Goal: Task Accomplishment & Management: Complete application form

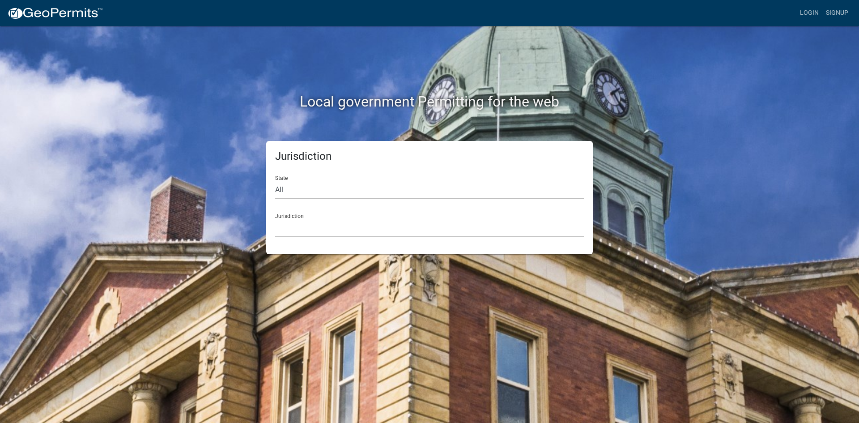
click at [293, 190] on select "All [US_STATE] [US_STATE] [US_STATE] [US_STATE] [US_STATE] [US_STATE] [US_STATE…" at bounding box center [429, 190] width 309 height 18
select select "[US_STATE]"
click at [275, 181] on select "All [US_STATE] [US_STATE] [US_STATE] [US_STATE] [US_STATE] [US_STATE] [US_STATE…" at bounding box center [429, 190] width 309 height 18
click at [304, 230] on select "City of [GEOGRAPHIC_DATA], [US_STATE] City of [GEOGRAPHIC_DATA], [US_STATE] Cit…" at bounding box center [429, 228] width 309 height 18
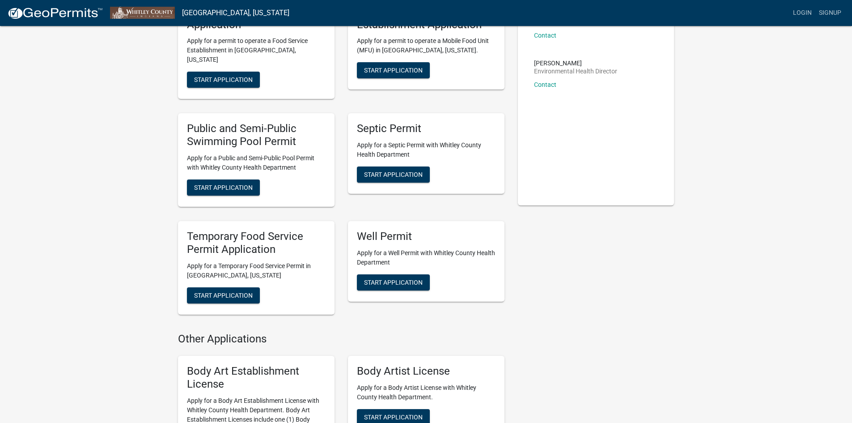
scroll to position [45, 0]
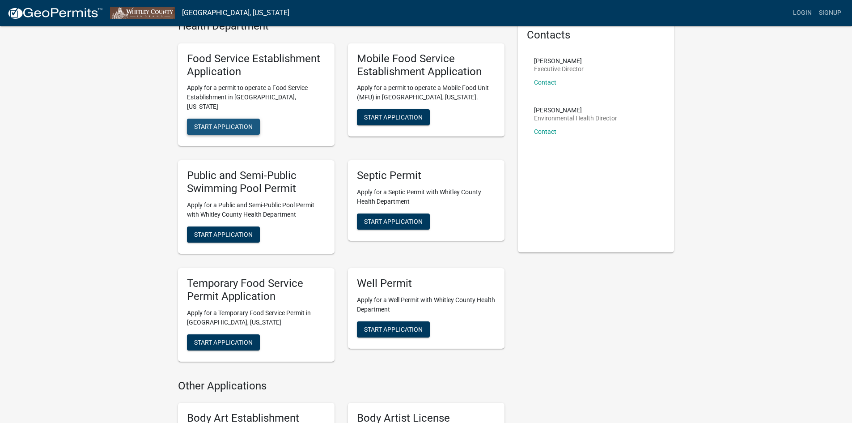
click at [218, 122] on button "Start Application" at bounding box center [223, 127] width 73 height 16
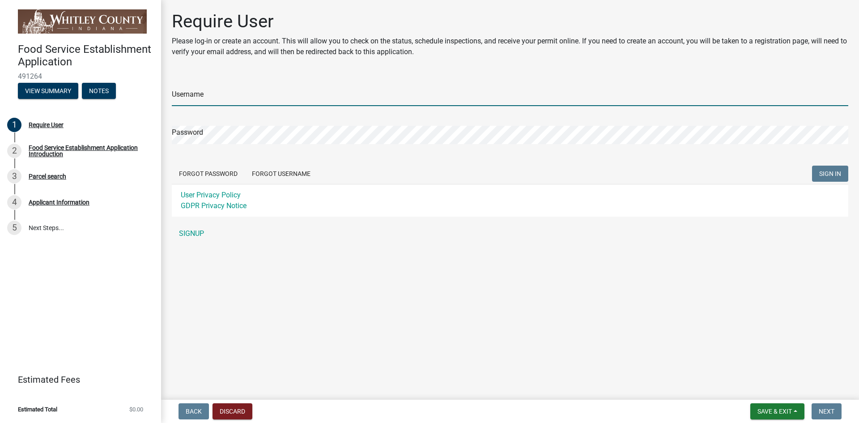
type input "[PERSON_NAME][EMAIL_ADDRESS][DOMAIN_NAME]"
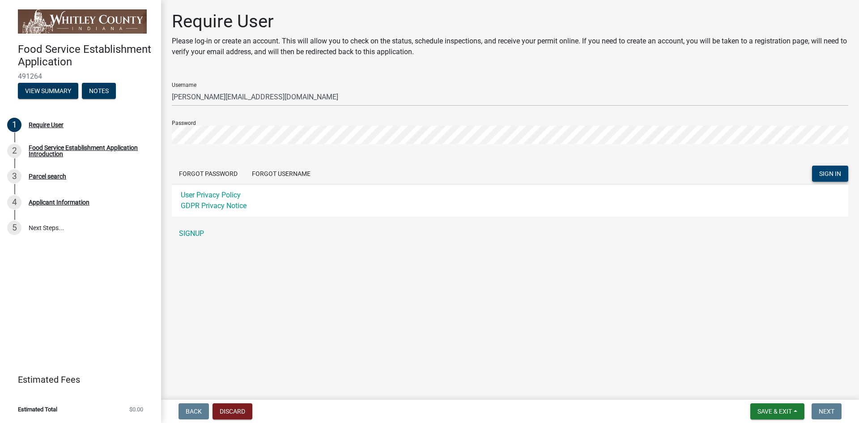
click at [831, 172] on span "SIGN IN" at bounding box center [830, 173] width 22 height 7
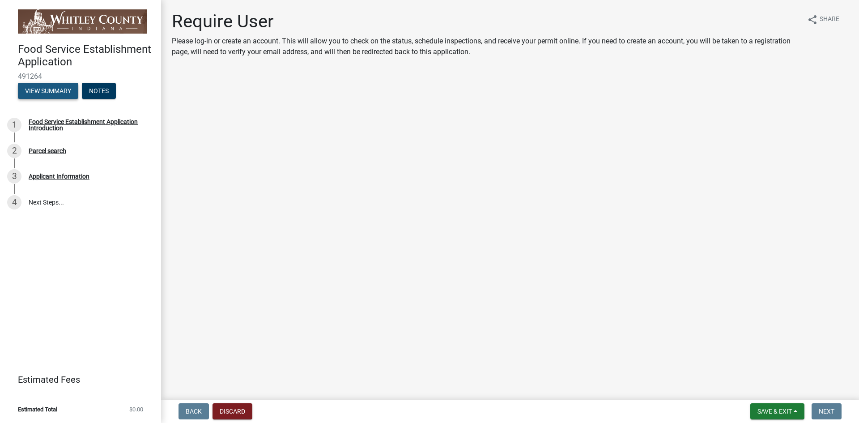
click at [51, 95] on button "View Summary" at bounding box center [48, 91] width 60 height 16
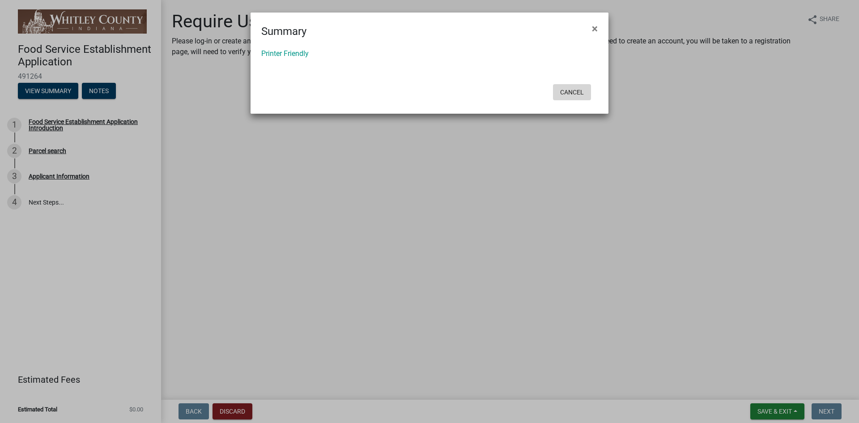
click at [569, 98] on button "Cancel" at bounding box center [572, 92] width 38 height 16
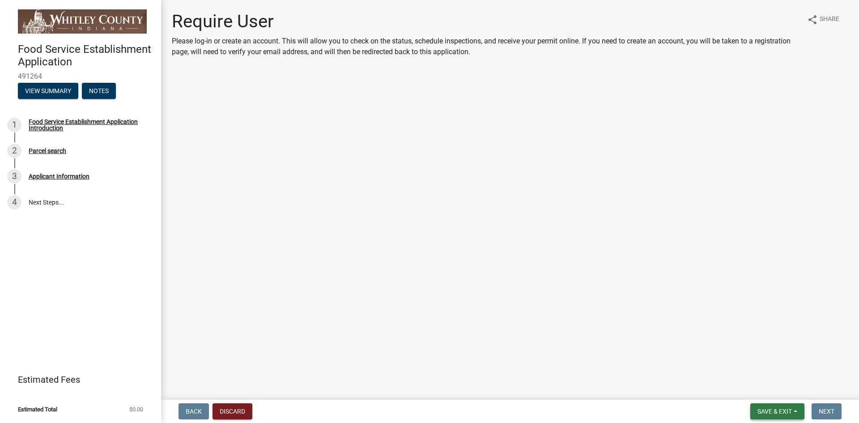
click at [786, 413] on span "Save & Exit" at bounding box center [775, 411] width 34 height 7
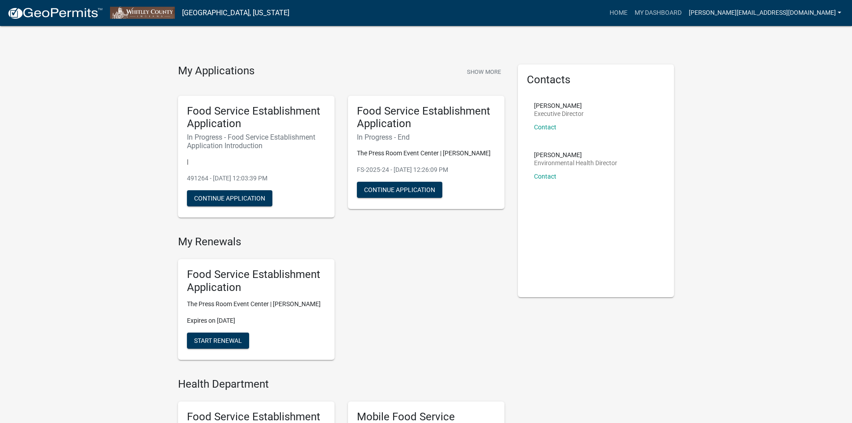
click at [778, 13] on link "[PERSON_NAME][EMAIL_ADDRESS][DOMAIN_NAME]" at bounding box center [766, 12] width 160 height 17
click at [389, 189] on button "Continue Application" at bounding box center [399, 190] width 85 height 16
click at [218, 201] on button "Continue Application" at bounding box center [229, 198] width 85 height 16
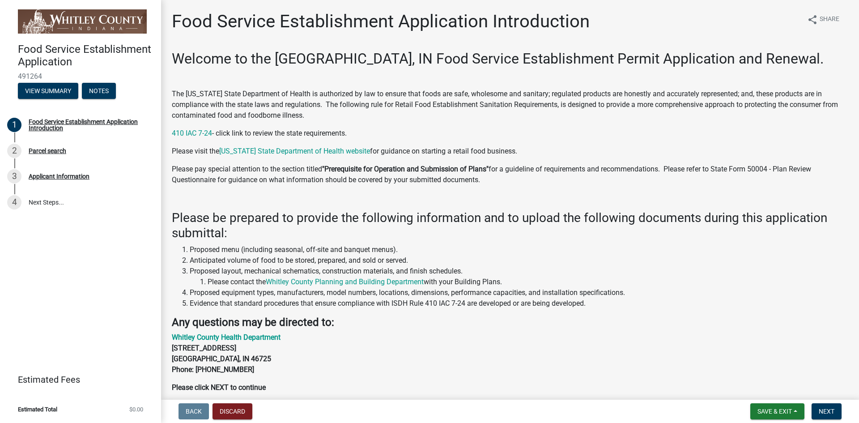
scroll to position [39, 0]
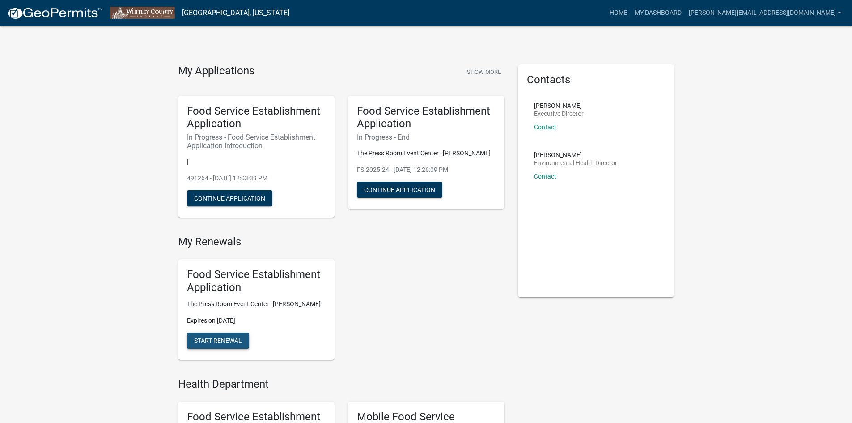
click at [224, 340] on span "Start Renewal" at bounding box center [218, 340] width 48 height 7
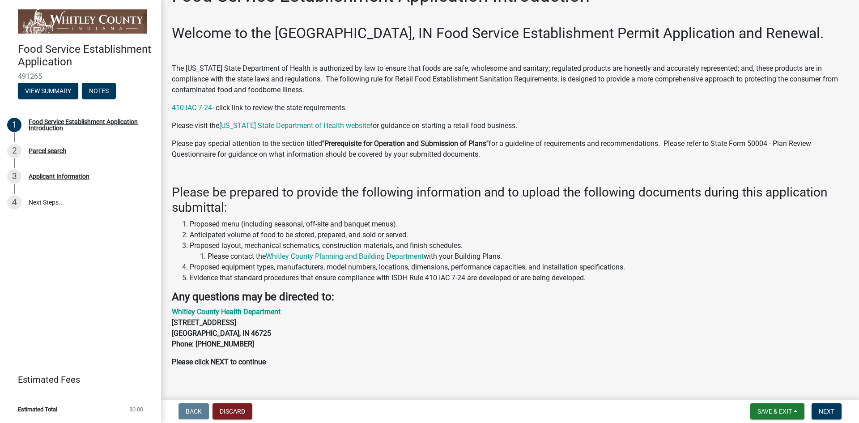
scroll to position [39, 0]
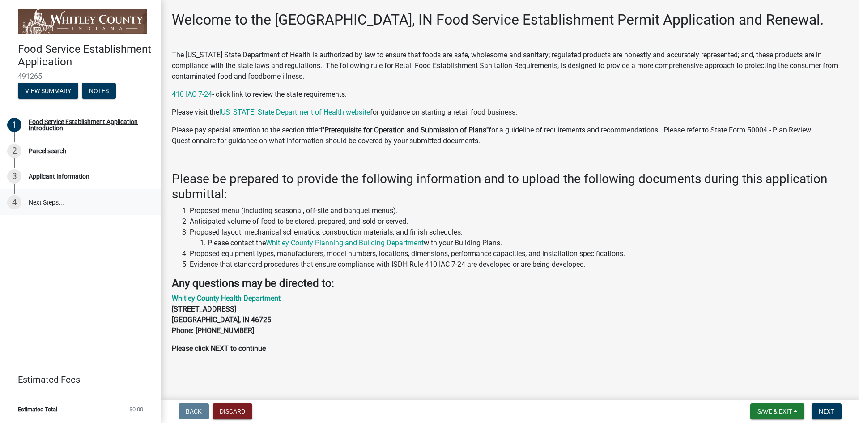
click at [50, 204] on link "4 Next Steps..." at bounding box center [80, 202] width 161 height 26
click at [819, 413] on span "Next" at bounding box center [827, 411] width 16 height 7
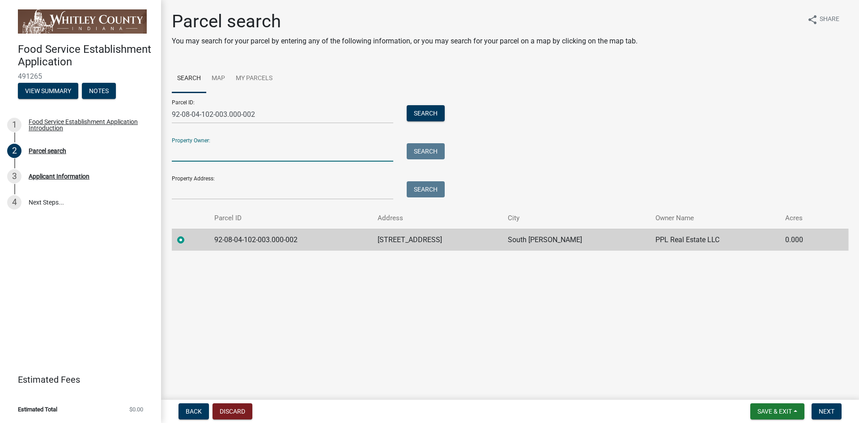
click at [230, 147] on input "Property Owner:" at bounding box center [283, 152] width 222 height 18
type input "PPL Real Estate"
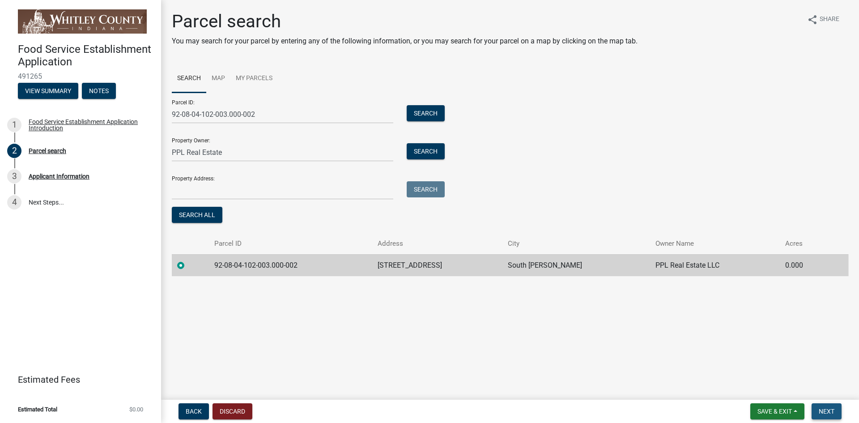
click at [830, 413] on span "Next" at bounding box center [827, 411] width 16 height 7
click at [207, 186] on input "Property Address:" at bounding box center [283, 190] width 222 height 18
click at [192, 264] on div at bounding box center [190, 265] width 26 height 11
click at [188, 260] on label at bounding box center [188, 260] width 0 height 0
click at [188, 266] on input "radio" at bounding box center [191, 263] width 6 height 6
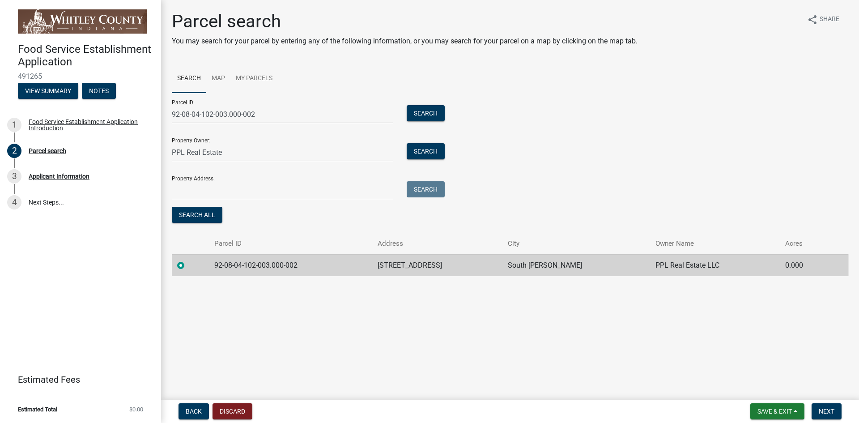
click at [273, 261] on td "92-08-04-102-003.000-002" at bounding box center [290, 265] width 163 height 22
click at [342, 266] on td "92-08-04-102-003.000-002" at bounding box center [290, 265] width 163 height 22
click at [503, 262] on td "[STREET_ADDRESS]" at bounding box center [437, 265] width 131 height 22
click at [822, 405] on nav "Back Discard Save & Exit Save Save & Exit Next" at bounding box center [510, 411] width 698 height 23
click at [820, 409] on span "Next" at bounding box center [827, 411] width 16 height 7
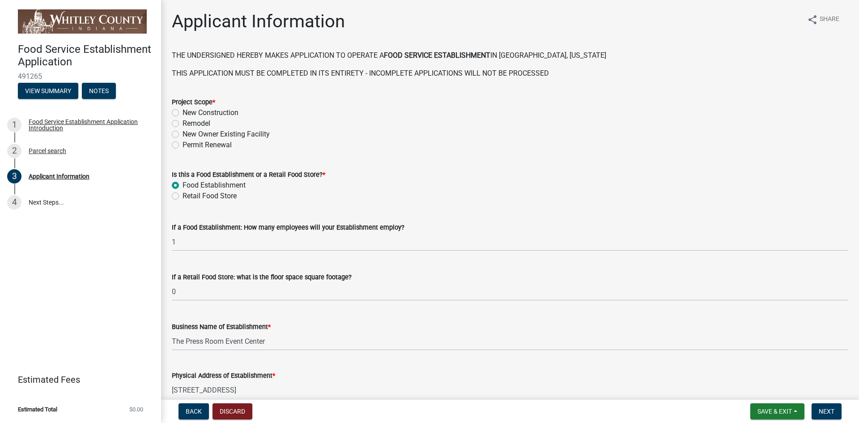
click at [171, 144] on div "Project Scope * New Construction Remodel New Owner Existing Facility Permit Ren…" at bounding box center [510, 118] width 690 height 64
click at [183, 147] on label "Permit Renewal" at bounding box center [207, 145] width 49 height 11
click at [183, 145] on input "Permit Renewal" at bounding box center [186, 143] width 6 height 6
radio input "true"
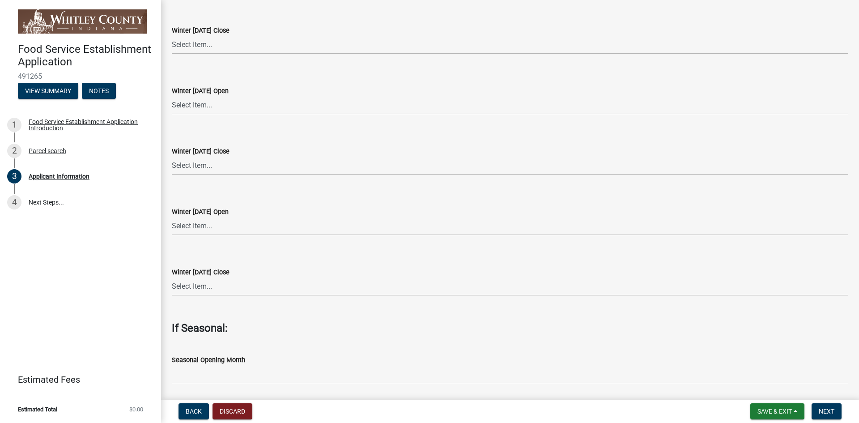
scroll to position [2641, 0]
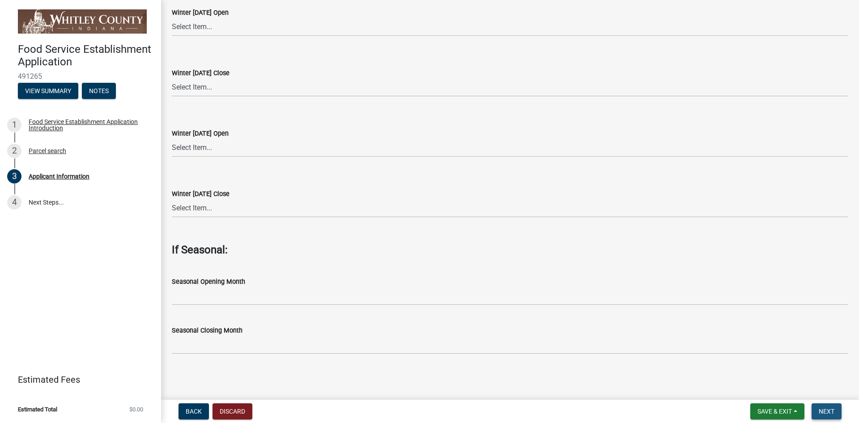
click at [830, 409] on span "Next" at bounding box center [827, 411] width 16 height 7
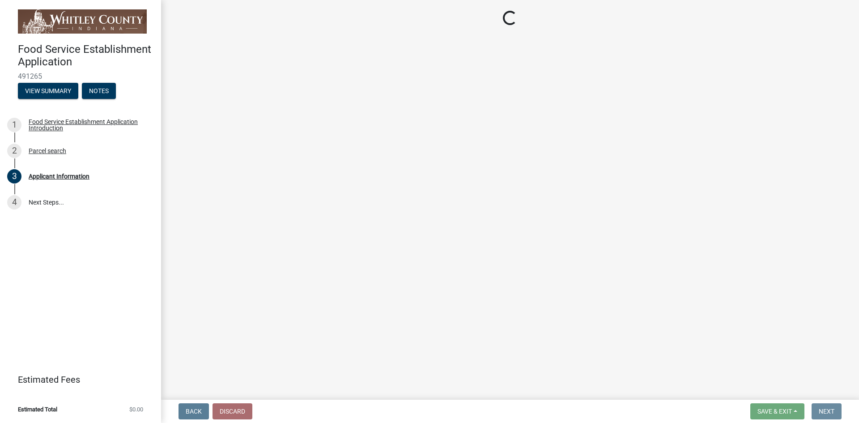
scroll to position [0, 0]
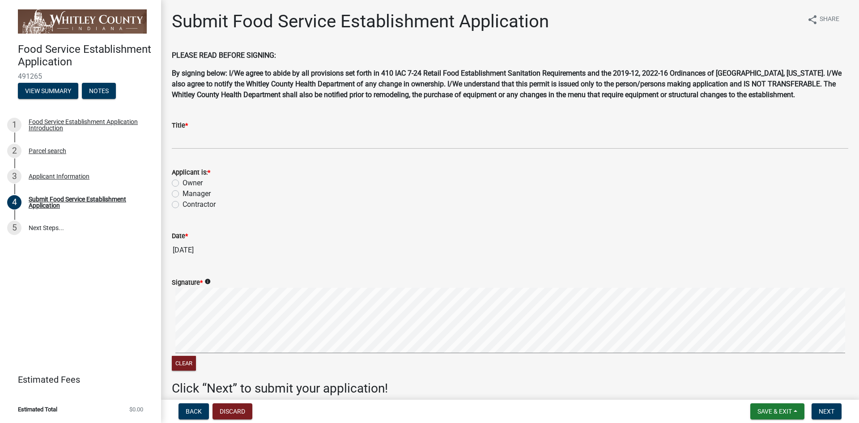
click at [183, 184] on label "Owner" at bounding box center [193, 183] width 20 height 11
click at [183, 183] on input "Owner" at bounding box center [186, 181] width 6 height 6
radio input "true"
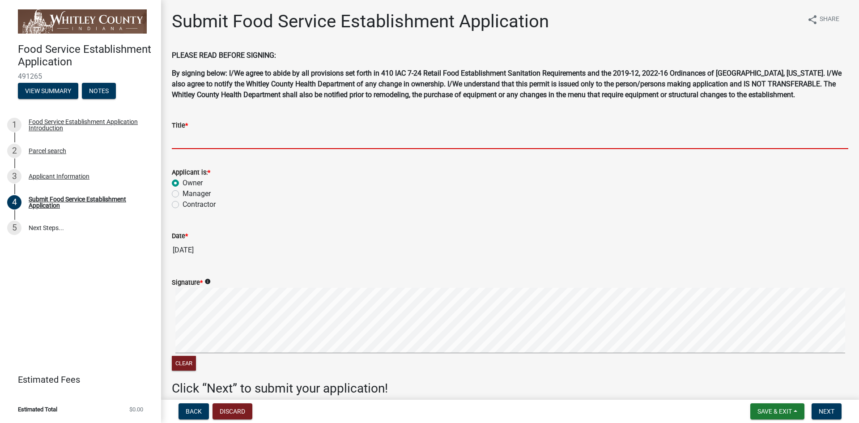
click at [210, 145] on input "Title *" at bounding box center [510, 140] width 677 height 18
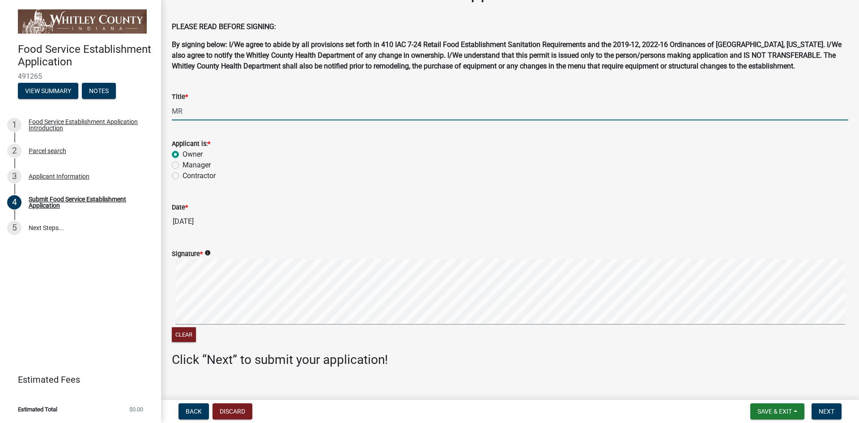
scroll to position [42, 0]
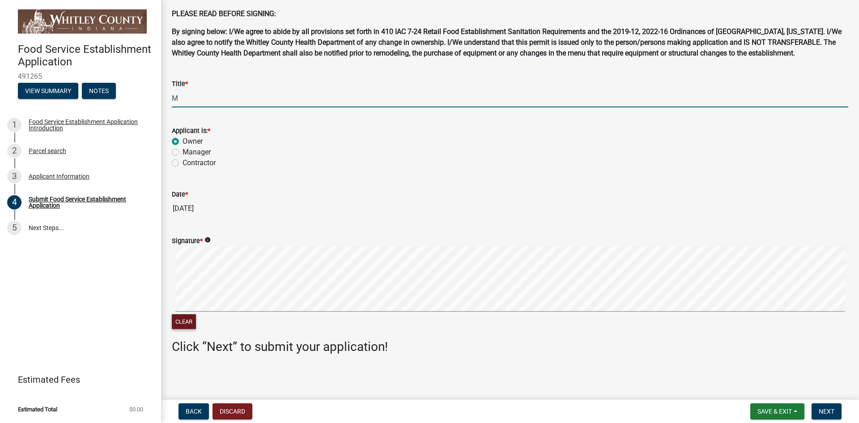
type input "M"
click at [187, 321] on button "Clear" at bounding box center [184, 321] width 24 height 15
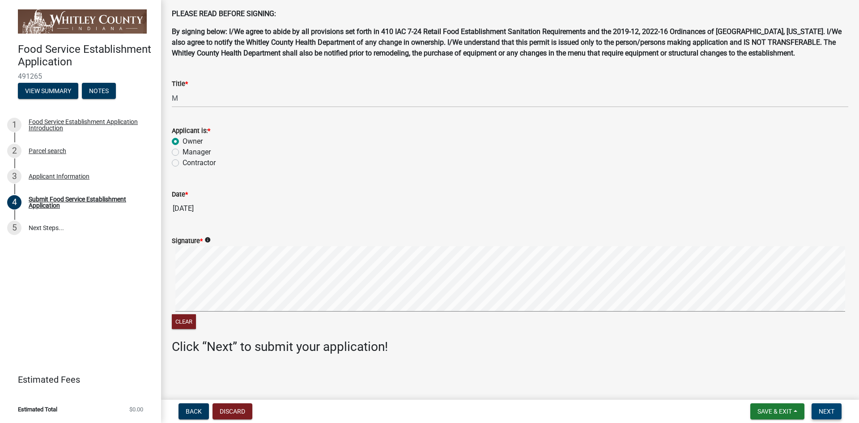
click at [821, 410] on span "Next" at bounding box center [827, 411] width 16 height 7
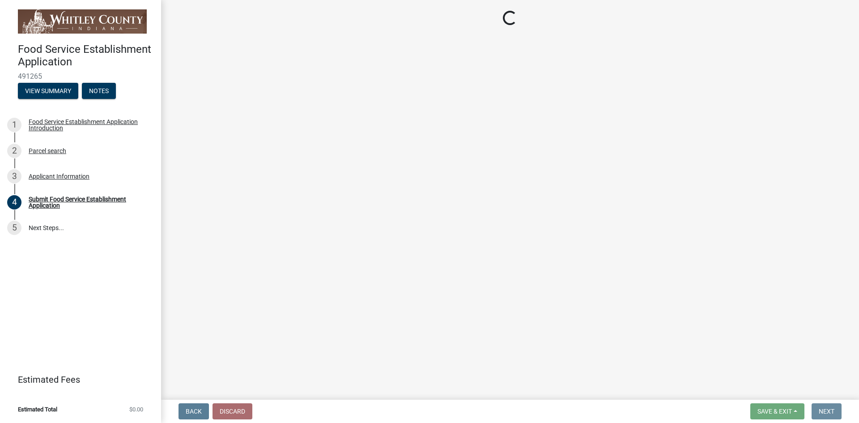
scroll to position [0, 0]
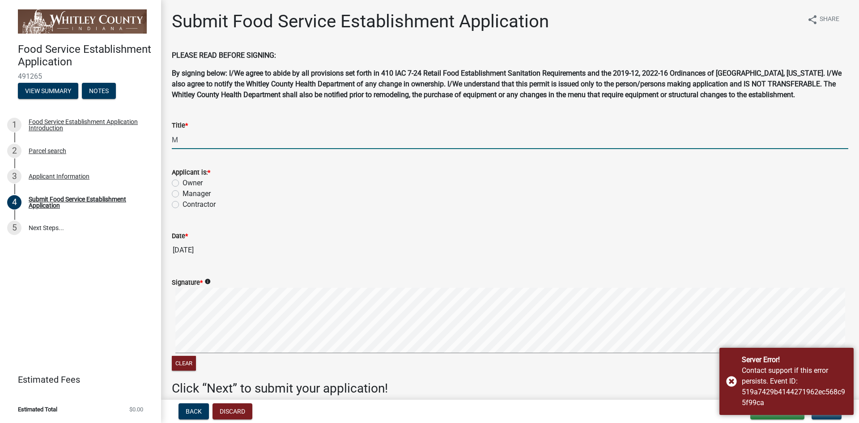
click at [179, 140] on input "M" at bounding box center [510, 140] width 677 height 18
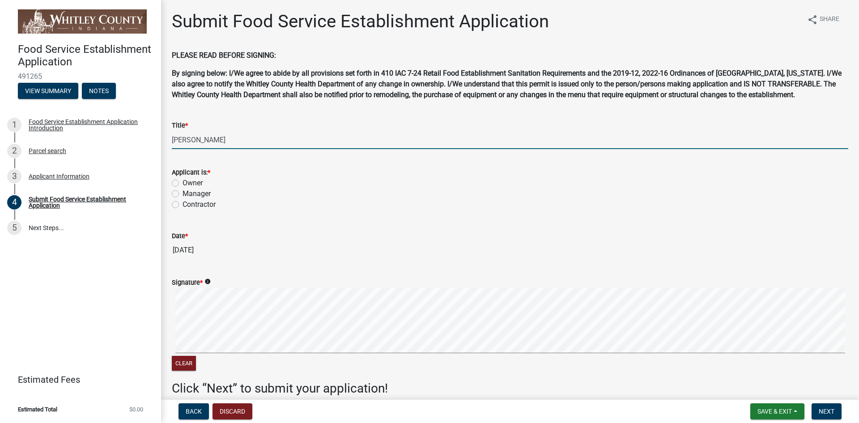
type input "[PERSON_NAME]"
click at [183, 180] on label "Owner" at bounding box center [193, 183] width 20 height 11
click at [183, 180] on input "Owner" at bounding box center [186, 181] width 6 height 6
radio input "true"
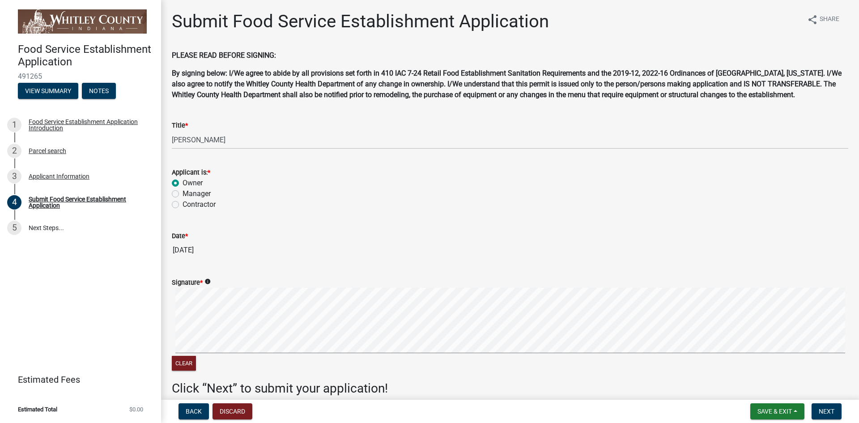
click at [831, 400] on nav "Back Discard Save & Exit Save Save & Exit Next" at bounding box center [510, 411] width 698 height 23
click at [830, 408] on span "Next" at bounding box center [827, 411] width 16 height 7
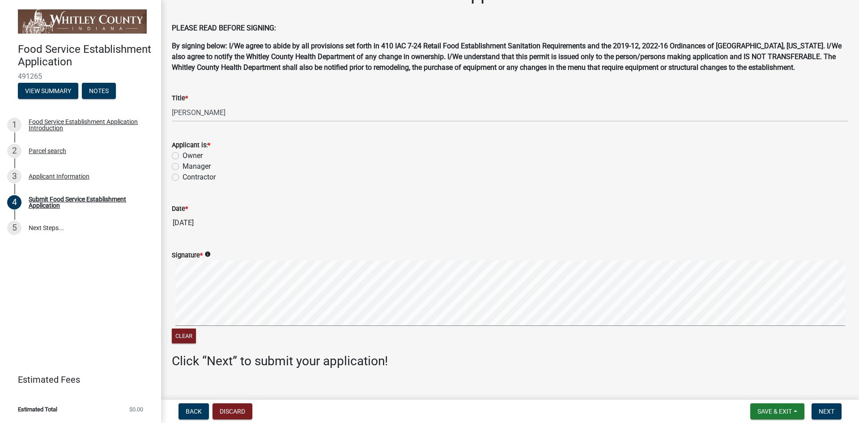
scroll to position [42, 0]
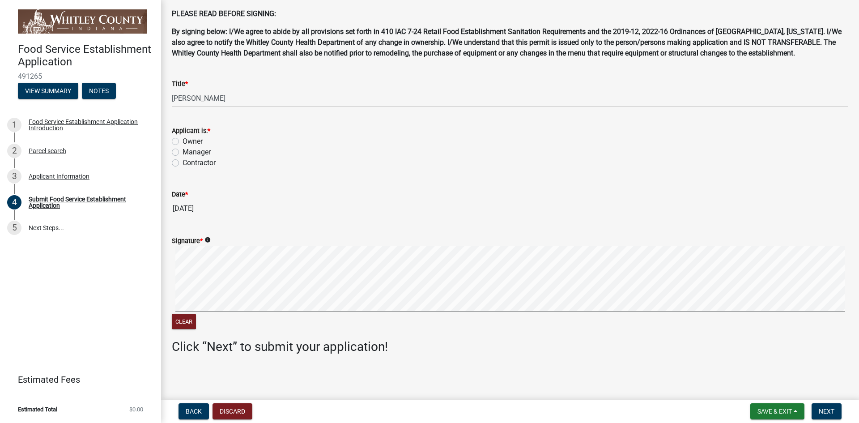
click at [183, 141] on label "Owner" at bounding box center [193, 141] width 20 height 11
click at [183, 141] on input "Owner" at bounding box center [186, 139] width 6 height 6
radio input "true"
click at [209, 238] on icon "info" at bounding box center [208, 240] width 6 height 6
click at [817, 409] on button "Next" at bounding box center [827, 411] width 30 height 16
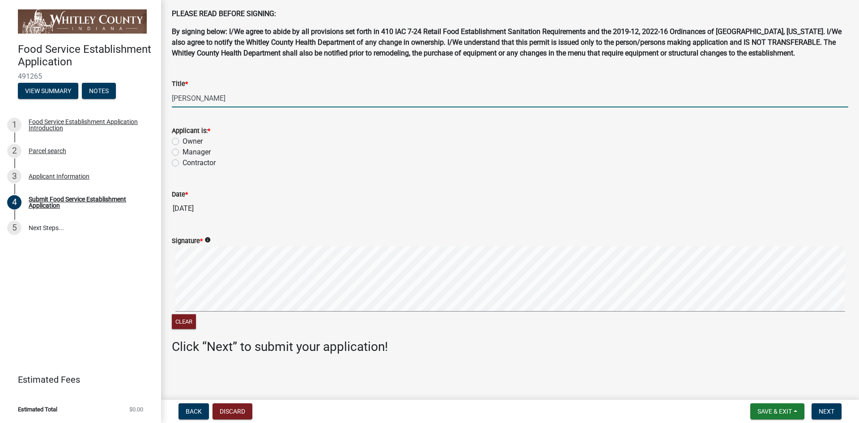
click at [213, 104] on input "[PERSON_NAME]" at bounding box center [510, 98] width 677 height 18
type input "T"
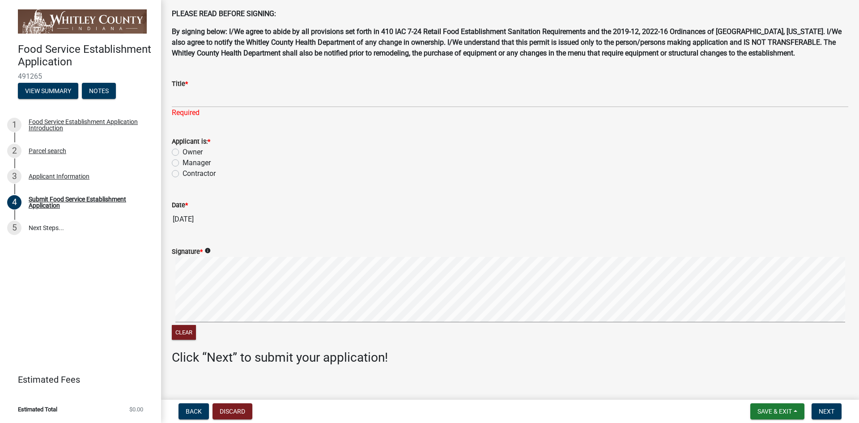
click at [187, 83] on span "*" at bounding box center [186, 84] width 3 height 8
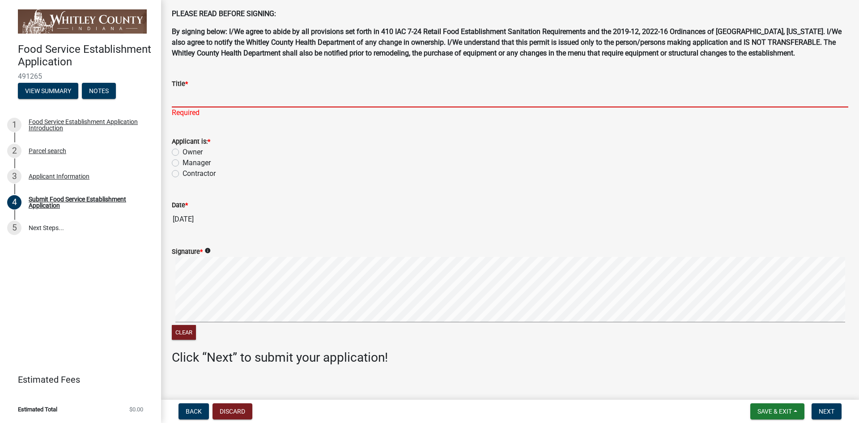
click at [187, 89] on input "Title *" at bounding box center [510, 98] width 677 height 18
click at [187, 83] on span "*" at bounding box center [186, 84] width 3 height 8
click at [187, 89] on input "Title *" at bounding box center [510, 98] width 677 height 18
click at [194, 98] on input "Title *" at bounding box center [510, 98] width 677 height 18
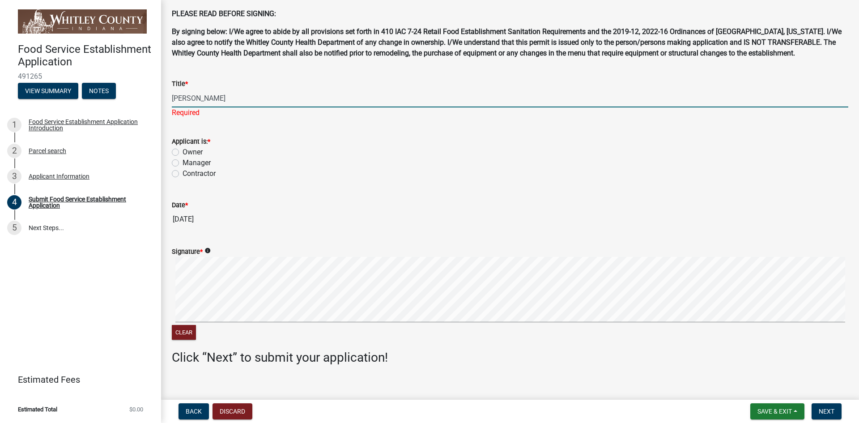
type input "[PERSON_NAME]"
click at [174, 151] on div "Applicant is: * Owner Manager Contractor" at bounding box center [510, 157] width 677 height 43
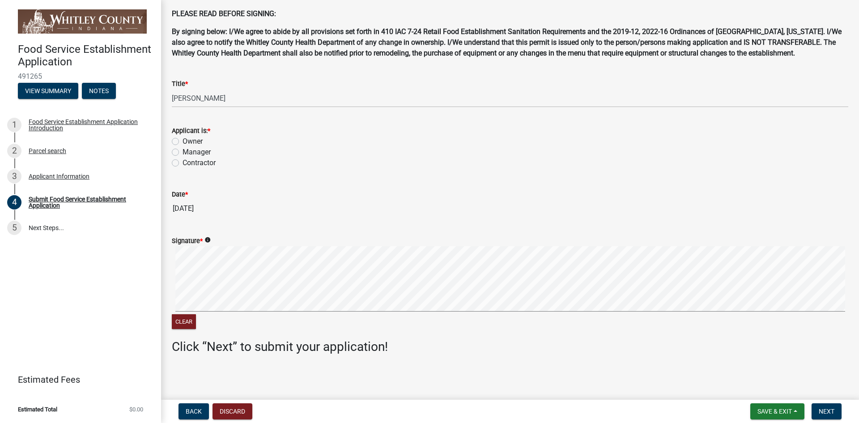
click at [183, 141] on label "Owner" at bounding box center [193, 141] width 20 height 11
click at [183, 141] on input "Owner" at bounding box center [186, 139] width 6 height 6
radio input "true"
click at [187, 313] on signature-pad at bounding box center [510, 280] width 677 height 68
click at [350, 324] on div "Clear" at bounding box center [510, 288] width 677 height 85
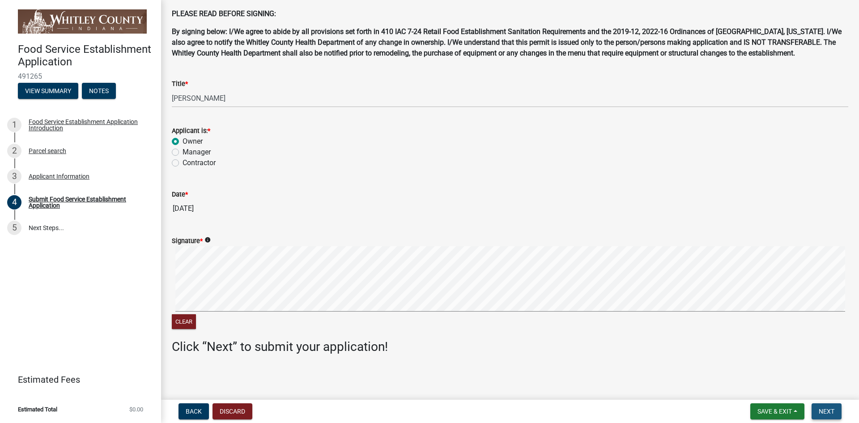
click at [826, 414] on span "Next" at bounding box center [827, 411] width 16 height 7
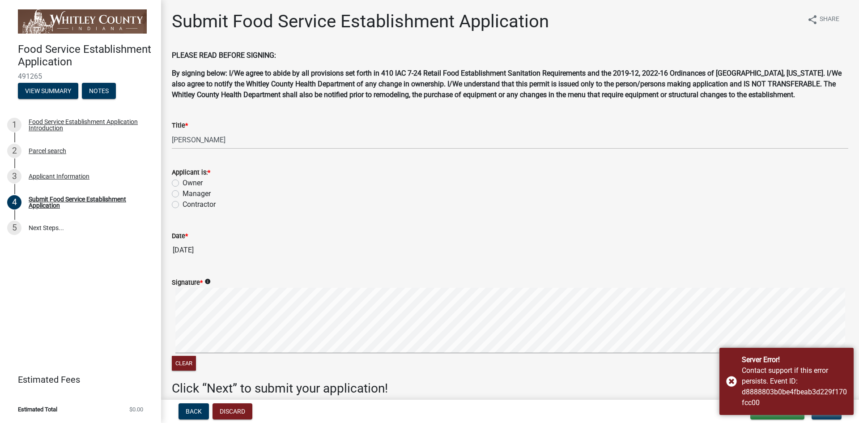
click at [721, 421] on nav "Back Discard Save & Exit Save Save & Exit Next" at bounding box center [510, 411] width 698 height 23
click at [769, 417] on button "Save & Exit" at bounding box center [777, 411] width 54 height 16
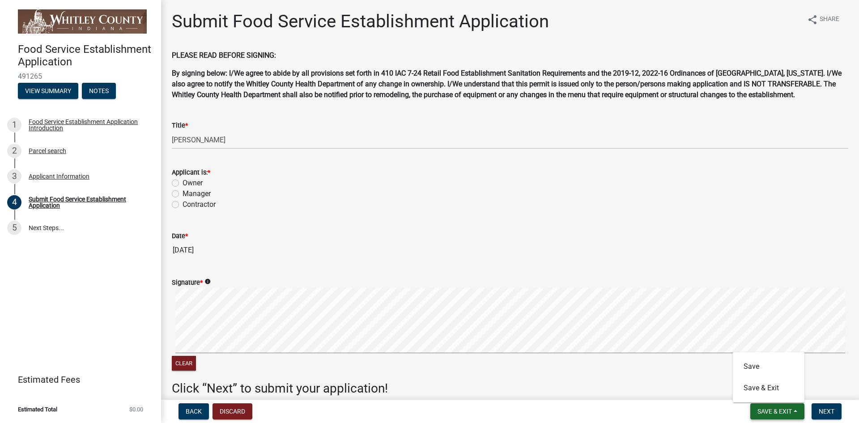
click at [752, 409] on button "Save & Exit" at bounding box center [777, 411] width 54 height 16
click at [763, 414] on span "Save & Exit" at bounding box center [775, 411] width 34 height 7
